Goal: Task Accomplishment & Management: Manage account settings

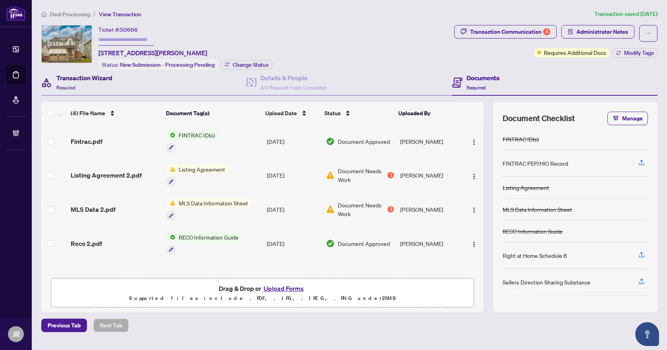
click at [106, 90] on div "Transaction Wizard Required" at bounding box center [84, 82] width 56 height 19
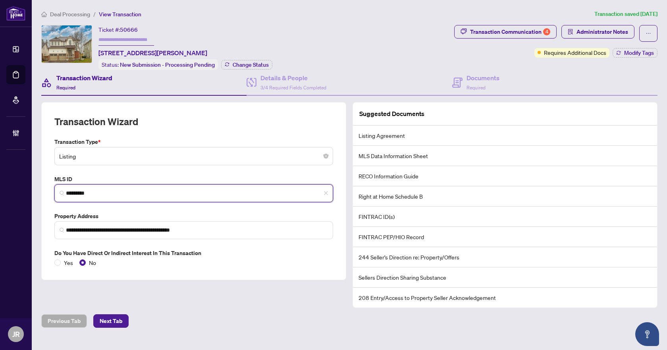
click at [83, 194] on input "*********" at bounding box center [197, 193] width 262 height 8
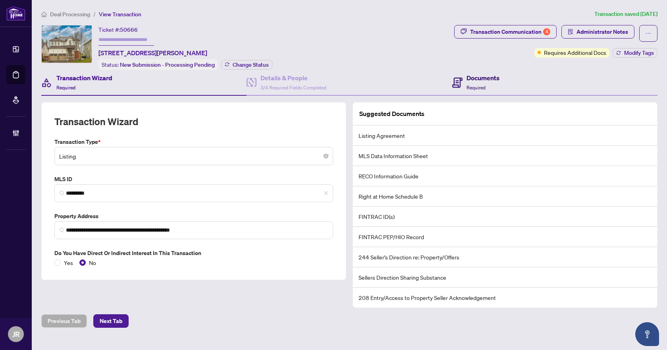
click at [478, 75] on h4 "Documents" at bounding box center [483, 78] width 33 height 10
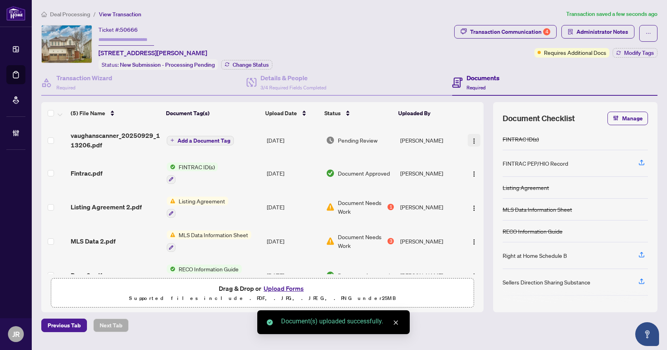
click at [473, 141] on img "button" at bounding box center [474, 141] width 6 height 6
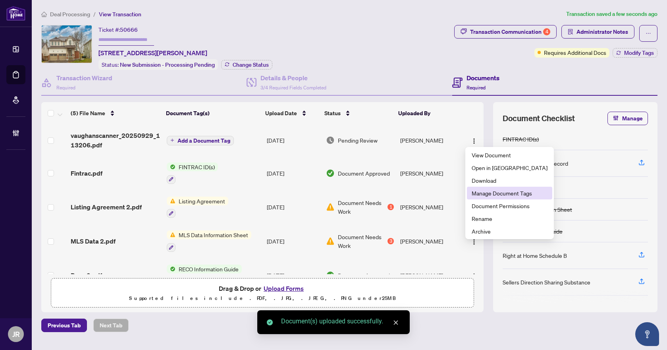
click at [500, 199] on li "Manage Document Tags" at bounding box center [509, 193] width 85 height 13
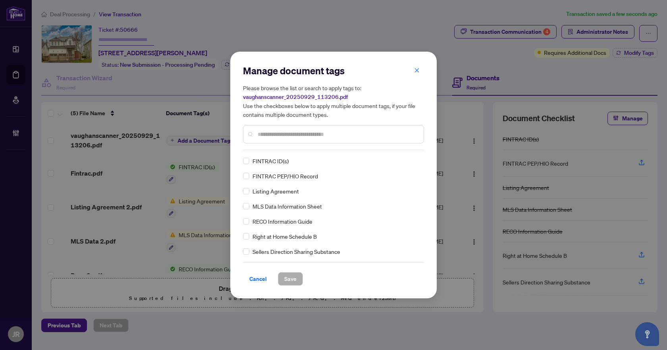
click at [338, 135] on input "text" at bounding box center [338, 134] width 160 height 9
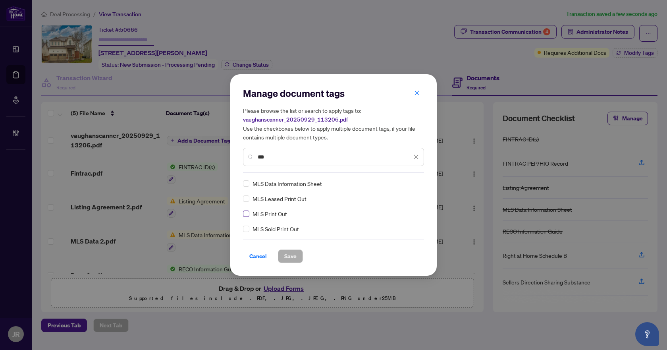
type input "***"
click at [417, 157] on icon "close" at bounding box center [417, 157] width 6 height 6
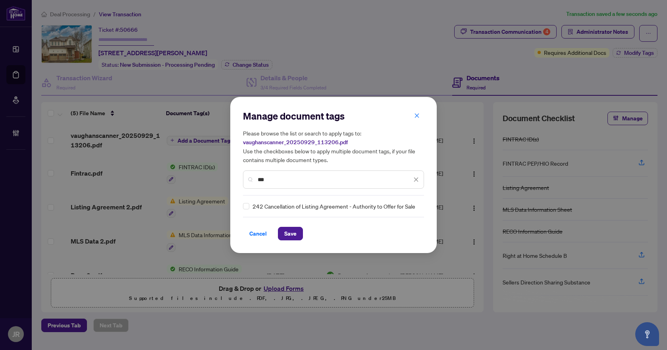
type input "***"
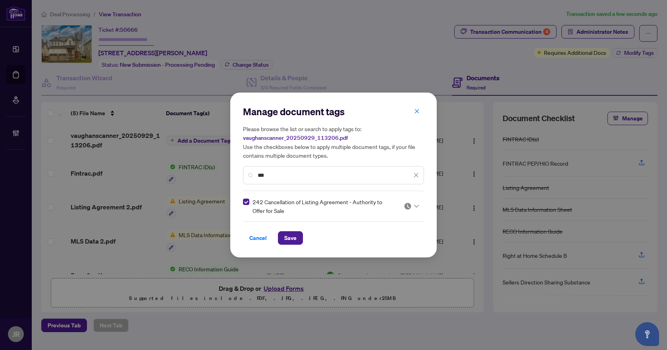
click at [421, 176] on div "***" at bounding box center [333, 175] width 181 height 18
click at [418, 174] on icon "close" at bounding box center [416, 175] width 4 height 4
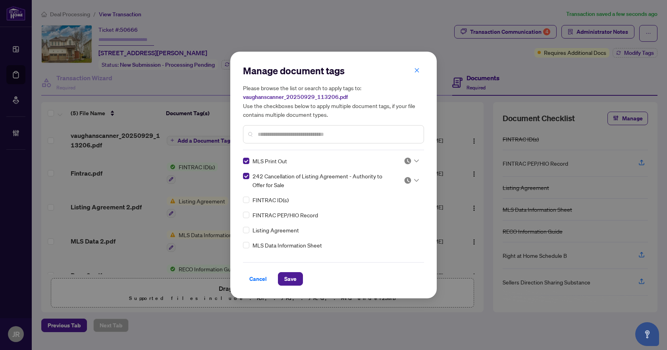
click at [410, 160] on div at bounding box center [411, 161] width 15 height 8
click at [405, 197] on div "Approved" at bounding box center [385, 199] width 51 height 9
click at [405, 182] on img at bounding box center [408, 180] width 8 height 8
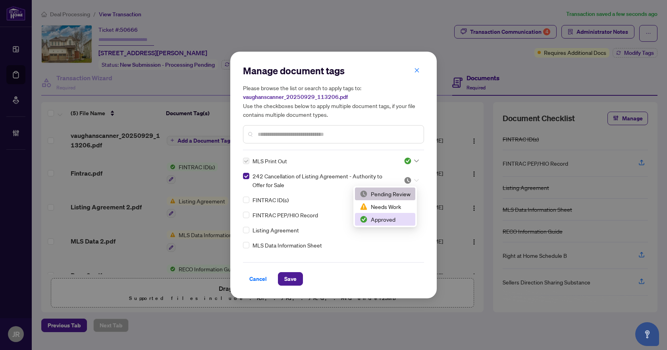
click at [393, 215] on div "Approved" at bounding box center [385, 219] width 60 height 13
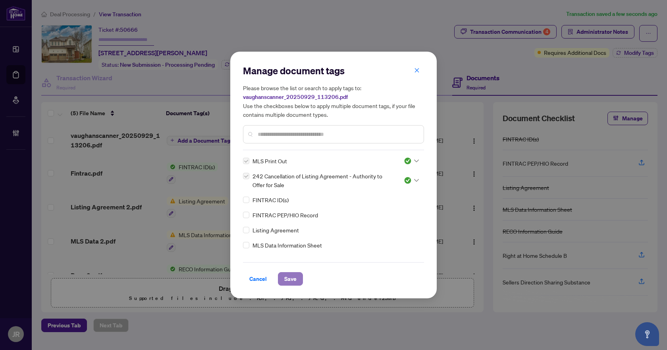
click at [290, 273] on span "Save" at bounding box center [290, 279] width 12 height 13
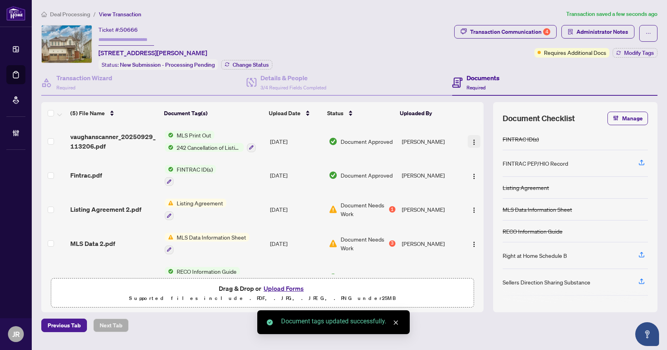
click at [468, 139] on button "button" at bounding box center [474, 141] width 13 height 13
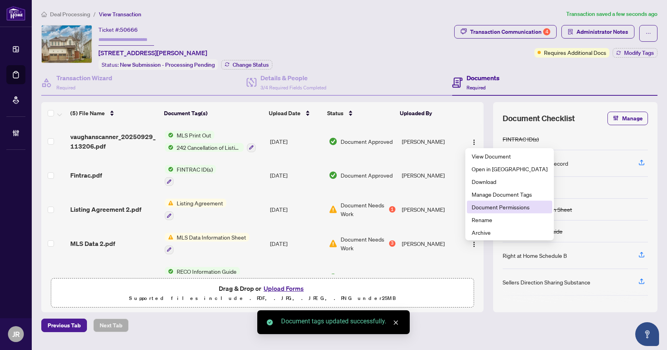
click at [479, 207] on span "Document Permissions" at bounding box center [510, 207] width 76 height 9
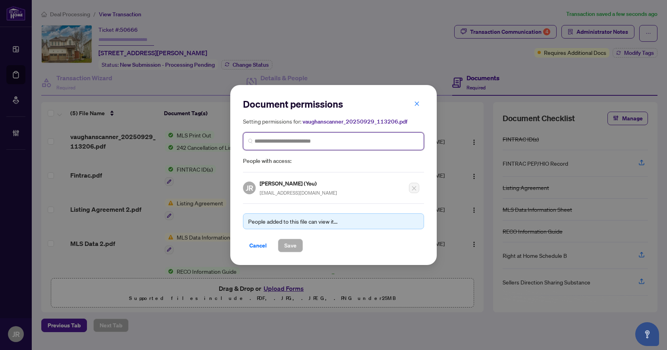
click at [344, 139] on input "search" at bounding box center [337, 141] width 164 height 8
type input "******"
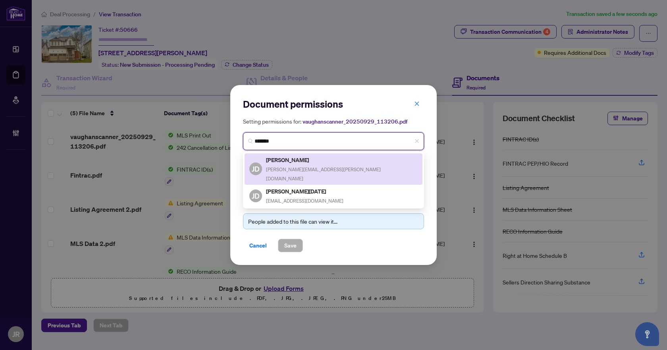
click at [354, 157] on div "[PERSON_NAME] [PERSON_NAME][EMAIL_ADDRESS][PERSON_NAME][DOMAIN_NAME]" at bounding box center [334, 168] width 168 height 27
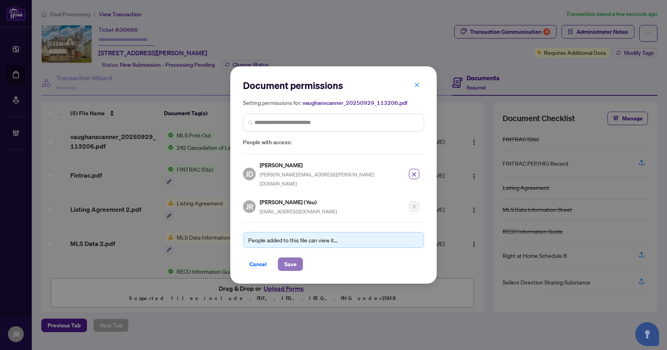
click at [294, 259] on span "Save" at bounding box center [290, 264] width 12 height 13
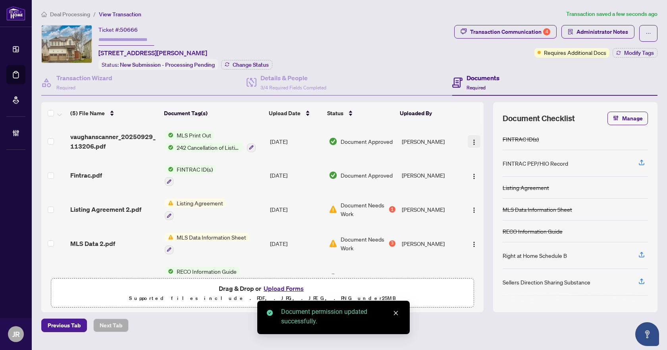
click at [474, 140] on img "button" at bounding box center [474, 142] width 6 height 6
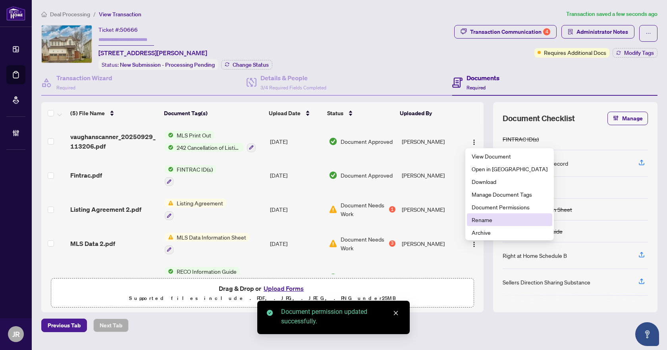
click at [488, 216] on span "Rename" at bounding box center [510, 219] width 76 height 9
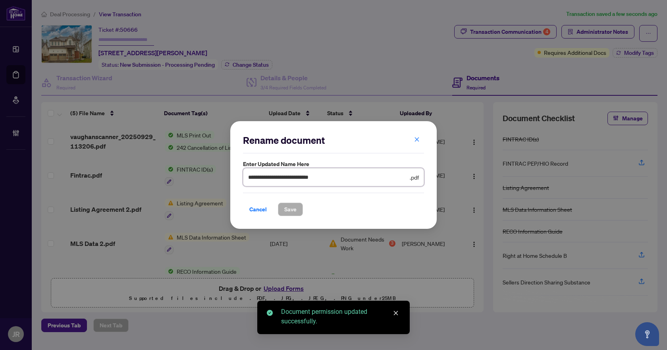
click at [331, 180] on input "**********" at bounding box center [328, 177] width 160 height 9
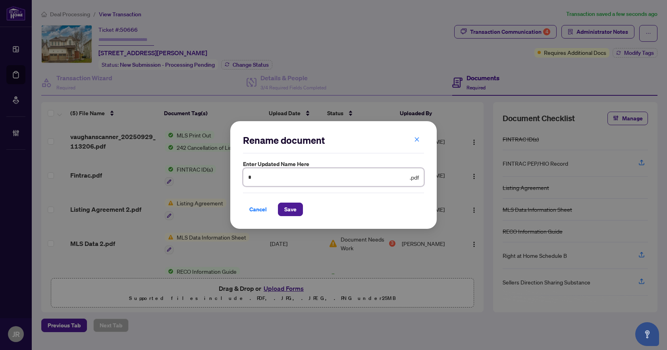
type input "**********"
click at [290, 211] on span "Save" at bounding box center [290, 209] width 12 height 13
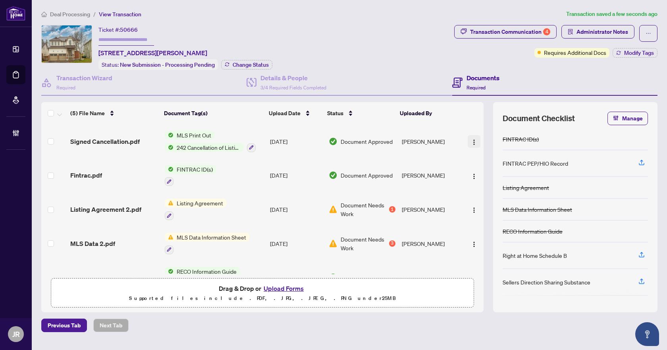
click at [473, 139] on img "button" at bounding box center [474, 142] width 6 height 6
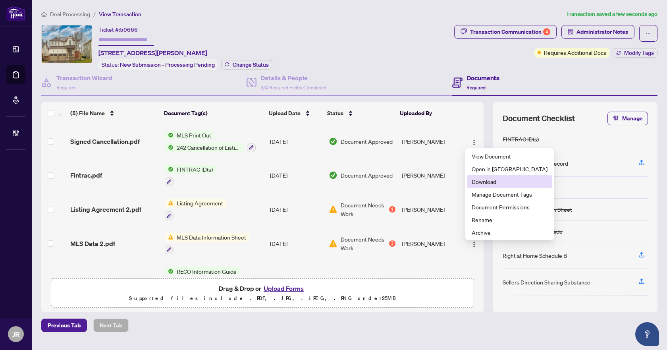
click at [486, 184] on span "Download" at bounding box center [510, 181] width 76 height 9
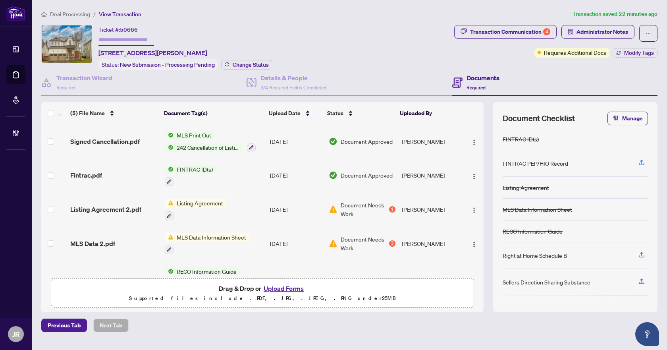
click at [398, 42] on div "Ticket #: 50666 [STREET_ADDRESS][PERSON_NAME] Status: New Submission - Processi…" at bounding box center [246, 47] width 410 height 45
click at [464, 67] on div "Transaction Communication 4 Administrator Notes Requires Additional Docs Modify…" at bounding box center [556, 47] width 207 height 45
click at [629, 54] on span "Modify Tags" at bounding box center [640, 53] width 30 height 6
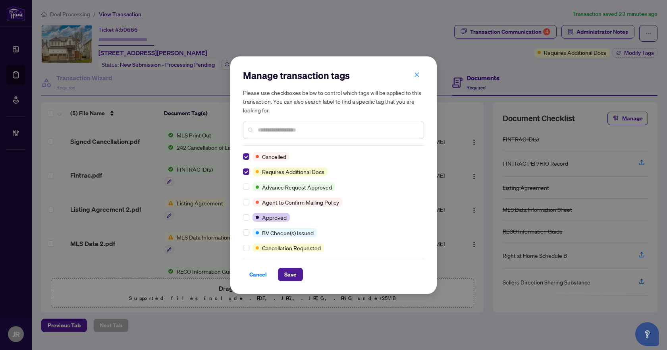
click at [273, 275] on div "Cancel Save" at bounding box center [333, 275] width 181 height 14
click at [280, 275] on button "Save" at bounding box center [290, 275] width 25 height 14
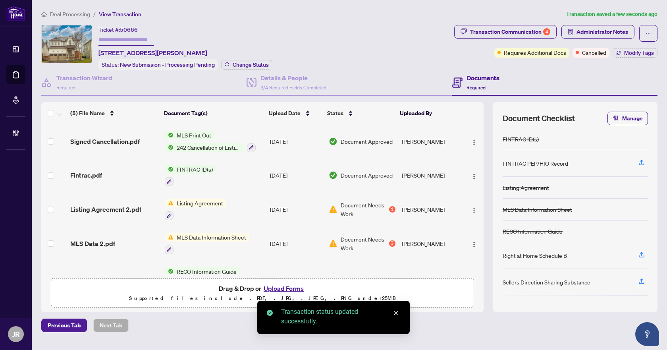
click at [70, 17] on span "Deal Processing" at bounding box center [70, 14] width 40 height 7
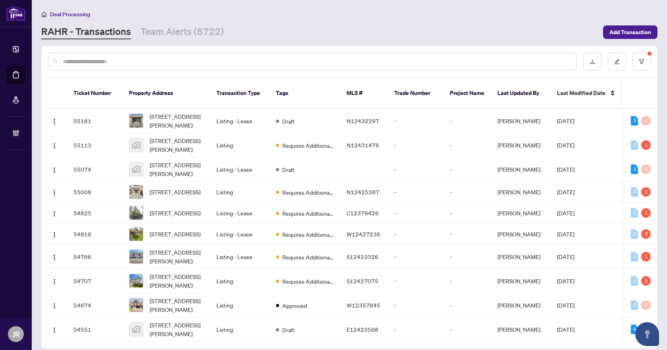
click at [170, 61] on input "text" at bounding box center [317, 61] width 508 height 9
click at [161, 60] on input "text" at bounding box center [317, 61] width 508 height 9
click at [636, 60] on button "button" at bounding box center [642, 61] width 18 height 18
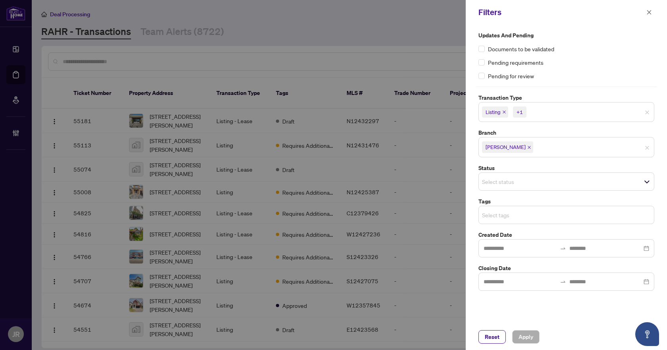
click at [527, 217] on input "search" at bounding box center [510, 215] width 56 height 10
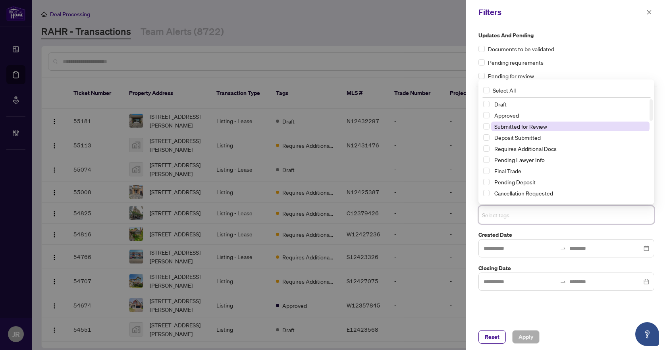
click at [550, 122] on span "Submitted for Review" at bounding box center [570, 127] width 159 height 10
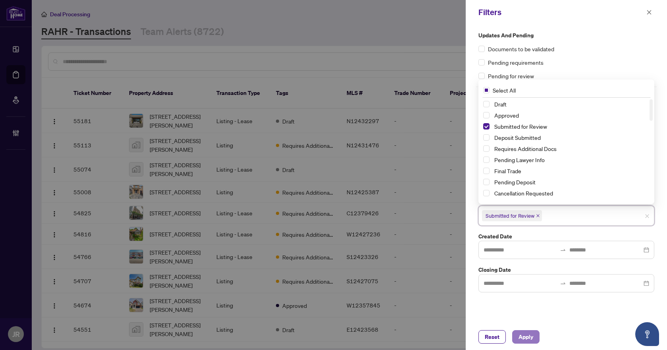
click at [529, 330] on button "Apply" at bounding box center [526, 337] width 27 height 14
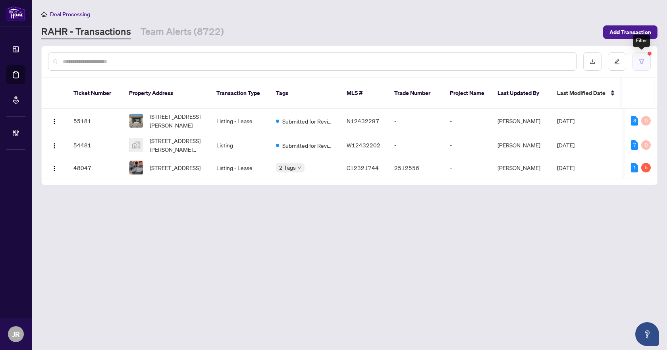
click at [646, 63] on button "button" at bounding box center [642, 61] width 18 height 18
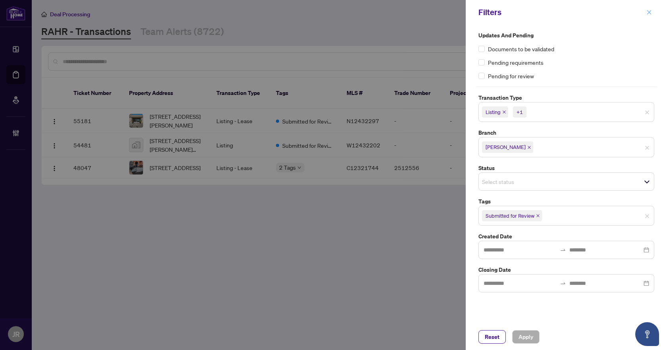
click at [647, 14] on icon "close" at bounding box center [650, 13] width 6 height 6
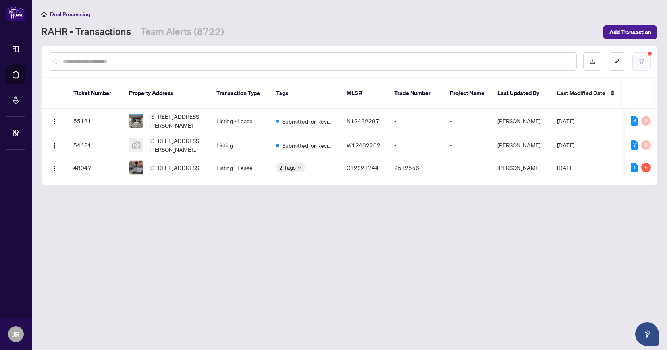
click at [643, 68] on button "button" at bounding box center [642, 61] width 18 height 18
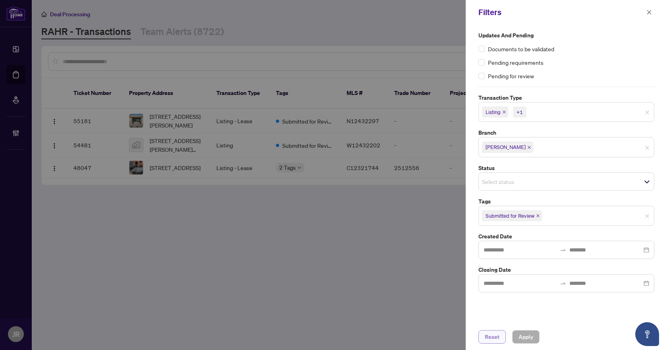
click at [493, 337] on span "Reset" at bounding box center [492, 337] width 15 height 13
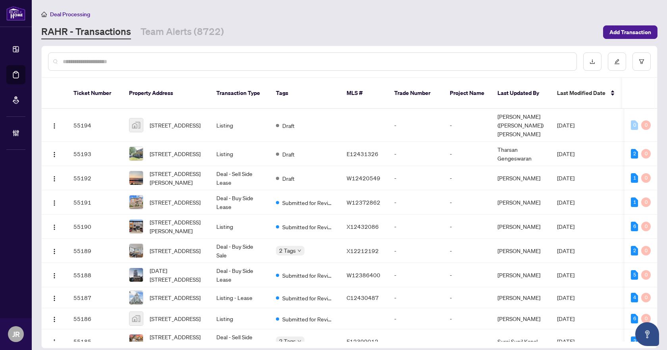
click at [267, 66] on div at bounding box center [312, 61] width 529 height 18
click at [265, 64] on input "text" at bounding box center [317, 61] width 508 height 9
click at [171, 59] on input "text" at bounding box center [317, 61] width 508 height 9
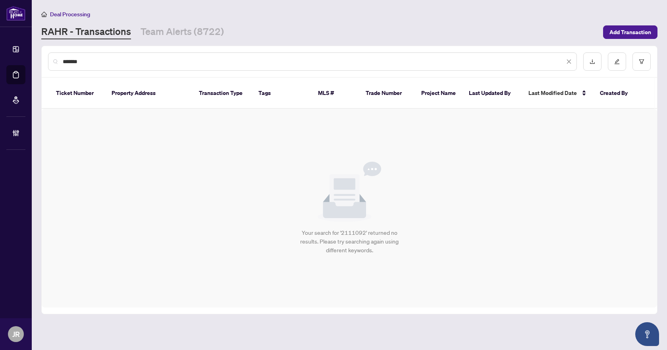
type input "*******"
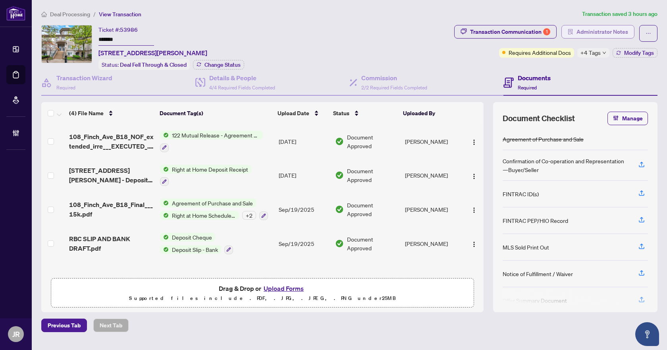
click at [596, 36] on span "Administrator Notes" at bounding box center [603, 31] width 52 height 13
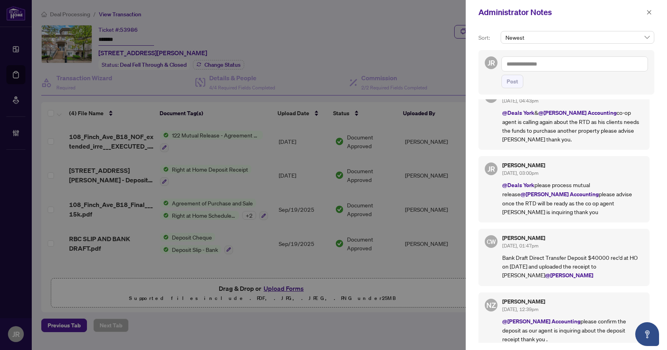
scroll to position [485, 0]
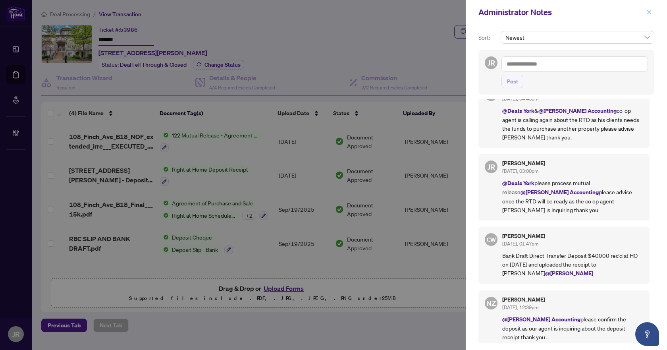
click at [648, 18] on span "button" at bounding box center [650, 12] width 6 height 13
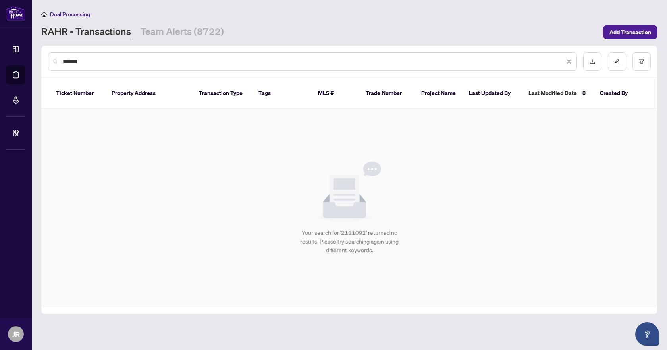
click at [148, 59] on input "*******" at bounding box center [314, 61] width 502 height 9
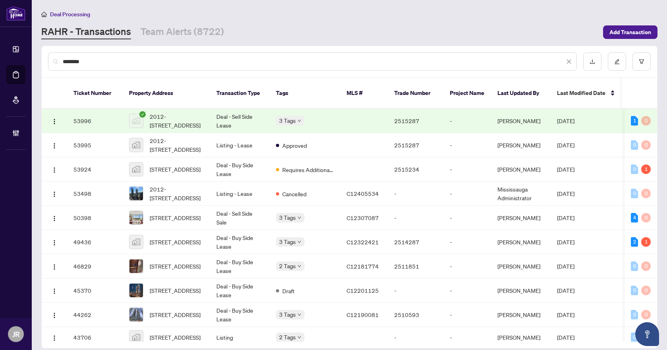
click at [260, 61] on input "********" at bounding box center [314, 61] width 502 height 9
type input "*"
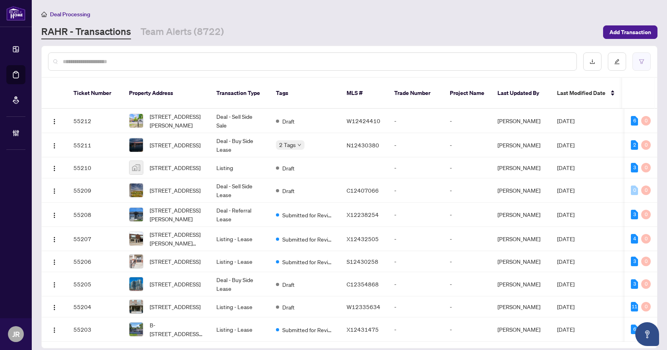
click at [644, 60] on icon "filter" at bounding box center [642, 62] width 6 height 6
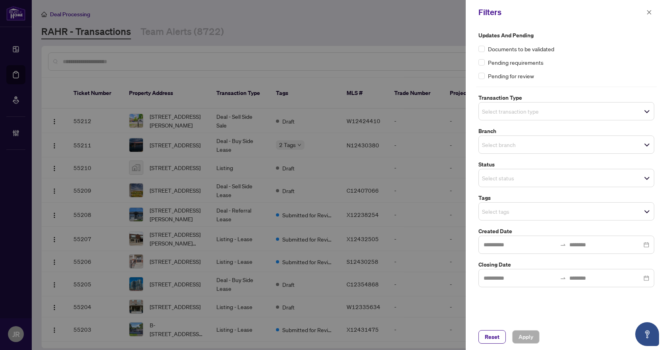
click at [650, 6] on div "Filters" at bounding box center [566, 12] width 201 height 25
click at [651, 8] on span "button" at bounding box center [650, 12] width 6 height 13
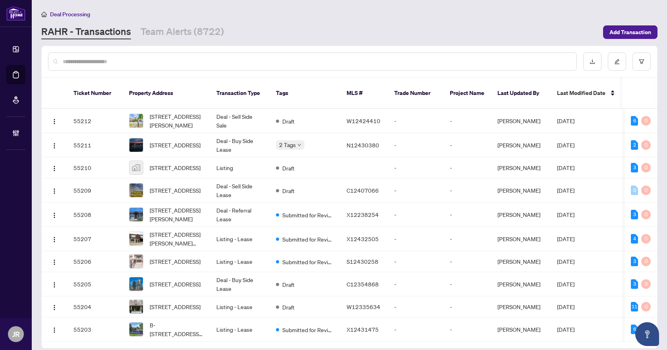
click at [166, 58] on input "text" at bounding box center [317, 61] width 508 height 9
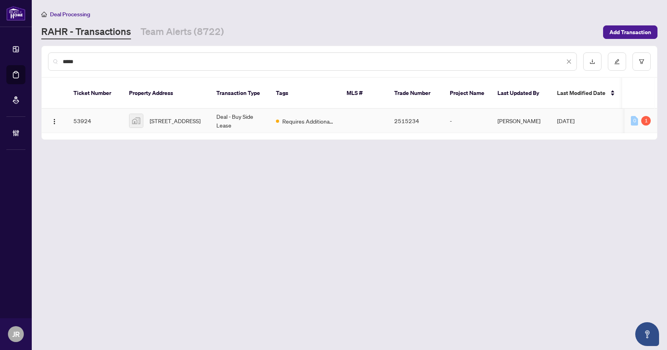
type input "*****"
click at [240, 115] on td "Deal - Buy Side Lease" at bounding box center [240, 121] width 60 height 24
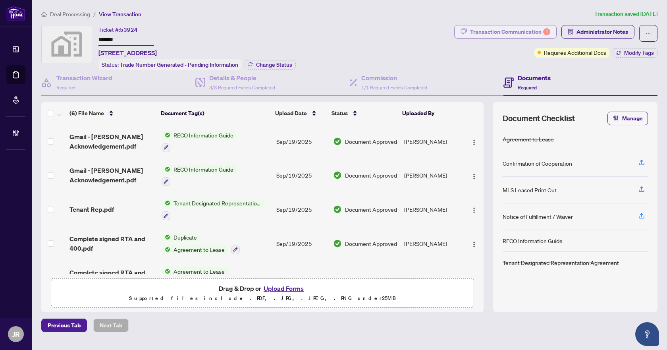
click at [494, 35] on div "Transaction Communication 1" at bounding box center [510, 31] width 80 height 13
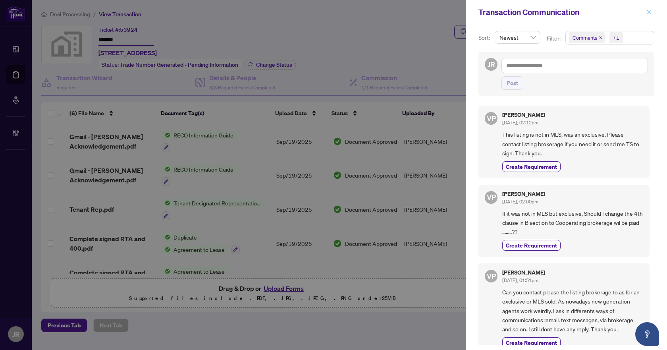
click at [648, 12] on icon "close" at bounding box center [650, 12] width 4 height 4
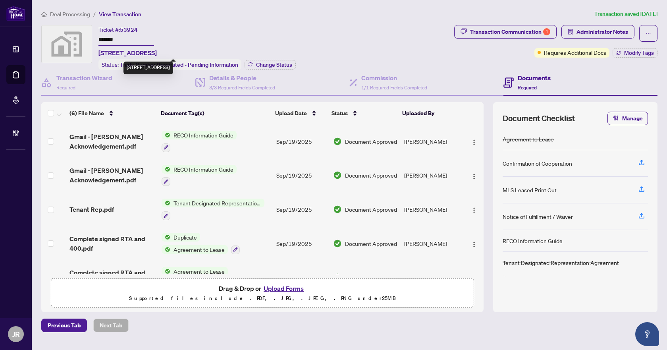
drag, startPoint x: 98, startPoint y: 52, endPoint x: 186, endPoint y: 54, distance: 87.8
click at [186, 54] on div "Ticket #: 53924 ******* 3812-3 Concord Cityplace Way, Toronto, ON, Canada Statu…" at bounding box center [246, 47] width 410 height 45
copy span "3812-3 Concord Cityplace Way"
click at [135, 29] on span "53924" at bounding box center [129, 29] width 18 height 7
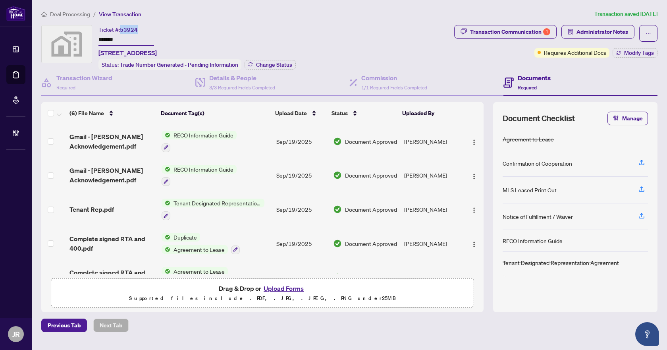
copy span "53924"
click at [113, 38] on input "*******" at bounding box center [127, 40] width 56 height 12
click at [243, 81] on div "Details & People 3/3 Required Fields Completed" at bounding box center [242, 82] width 66 height 19
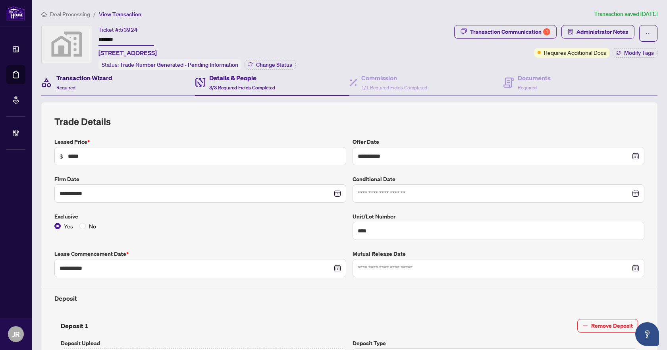
click at [93, 86] on div "Transaction Wizard Required" at bounding box center [84, 82] width 56 height 19
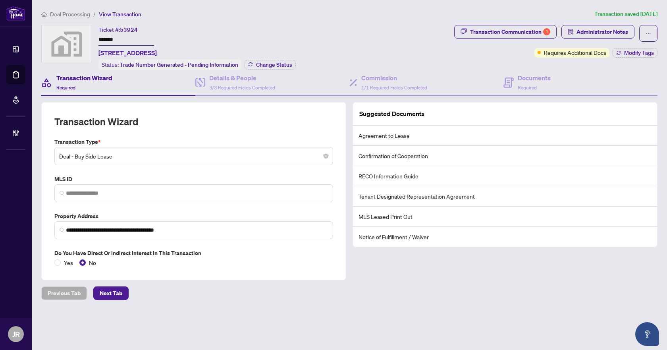
click at [84, 12] on span "Deal Processing" at bounding box center [70, 14] width 40 height 7
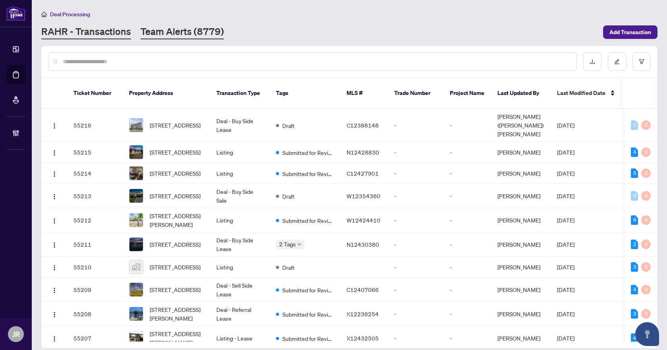
click at [182, 35] on link "Team Alerts (8779)" at bounding box center [182, 32] width 83 height 14
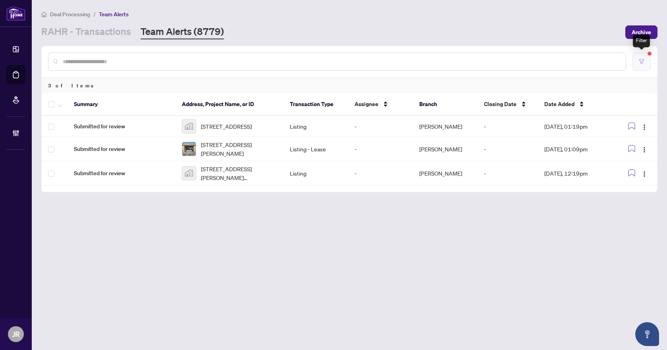
click at [644, 56] on button "button" at bounding box center [642, 61] width 18 height 18
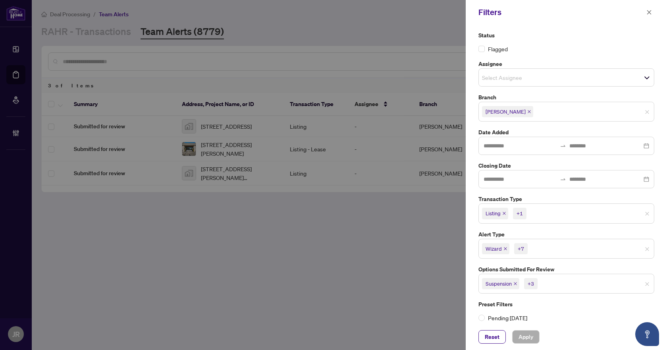
scroll to position [5, 0]
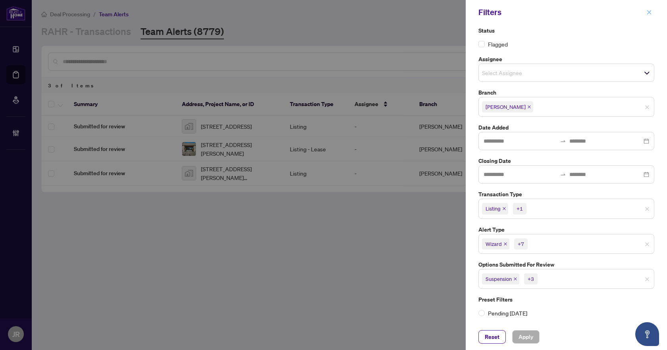
click at [650, 17] on span "button" at bounding box center [650, 12] width 6 height 13
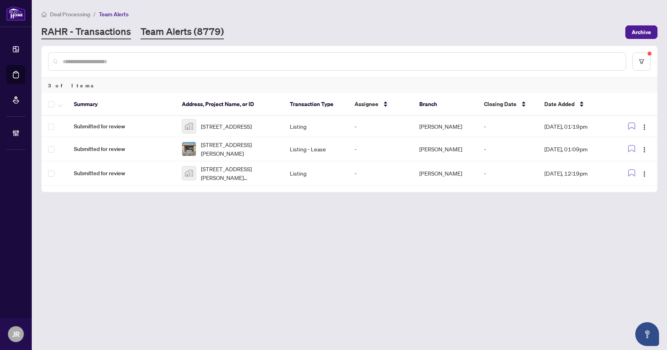
click at [95, 34] on link "RAHR - Transactions" at bounding box center [86, 32] width 90 height 14
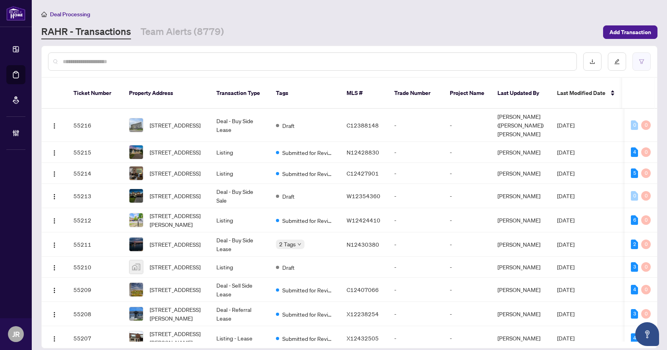
click at [650, 62] on button "button" at bounding box center [642, 61] width 18 height 18
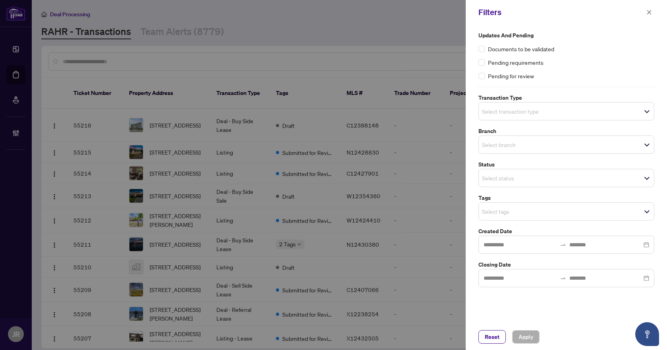
click at [538, 107] on input "search" at bounding box center [510, 111] width 56 height 10
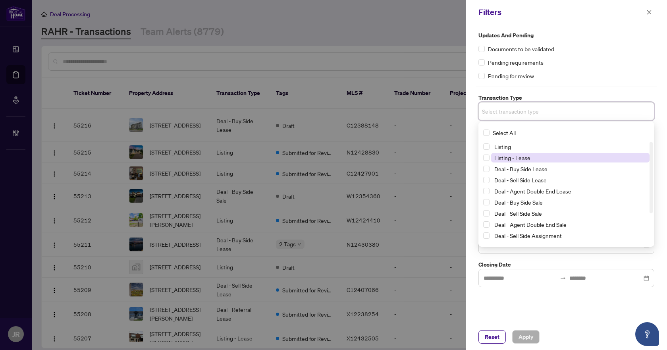
click at [523, 153] on span "Listing - Lease" at bounding box center [570, 158] width 159 height 10
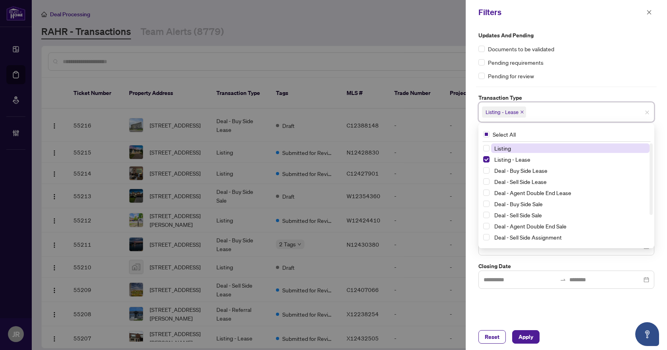
click at [524, 151] on span "Listing" at bounding box center [570, 148] width 159 height 10
click at [615, 72] on div "Pending for review" at bounding box center [567, 76] width 176 height 9
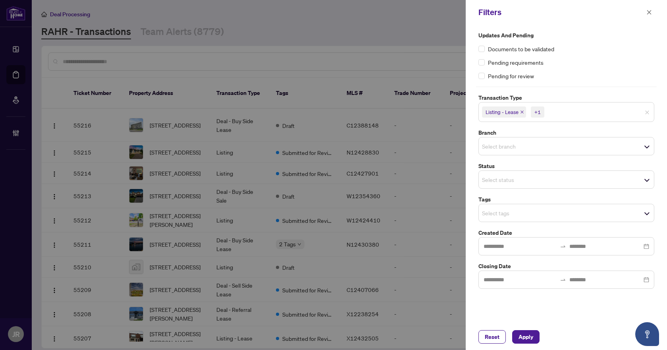
click at [562, 141] on span "Select branch" at bounding box center [566, 146] width 175 height 11
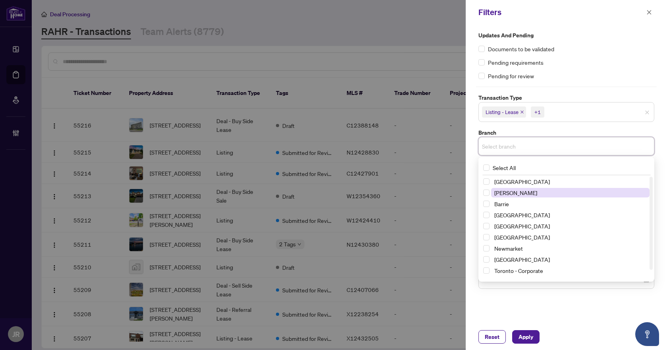
click at [525, 188] on span "[PERSON_NAME]" at bounding box center [570, 193] width 159 height 10
click at [593, 141] on span "[PERSON_NAME]" at bounding box center [566, 147] width 175 height 13
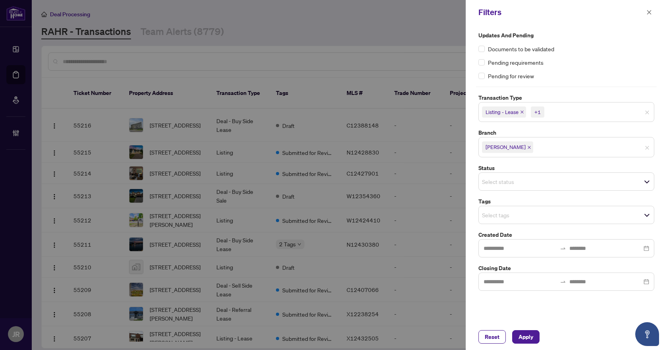
click at [603, 123] on div "Updates and Pending Documents to be validated Pending requirements Pending for …" at bounding box center [566, 161] width 181 height 260
click at [557, 206] on div "Select tags" at bounding box center [567, 215] width 176 height 18
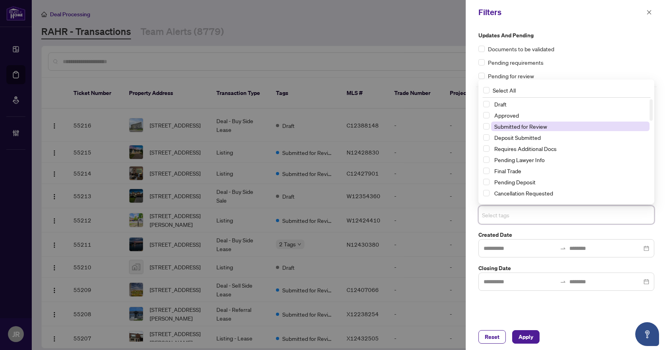
click at [562, 126] on span "Submitted for Review" at bounding box center [570, 127] width 159 height 10
click at [545, 339] on div "Reset Apply" at bounding box center [567, 337] width 176 height 14
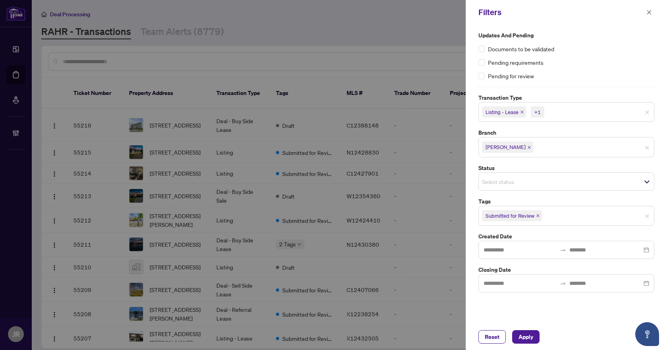
click at [541, 335] on div "Reset Apply" at bounding box center [567, 337] width 176 height 14
click at [537, 335] on button "Apply" at bounding box center [526, 337] width 27 height 14
